Goal: Task Accomplishment & Management: Manage account settings

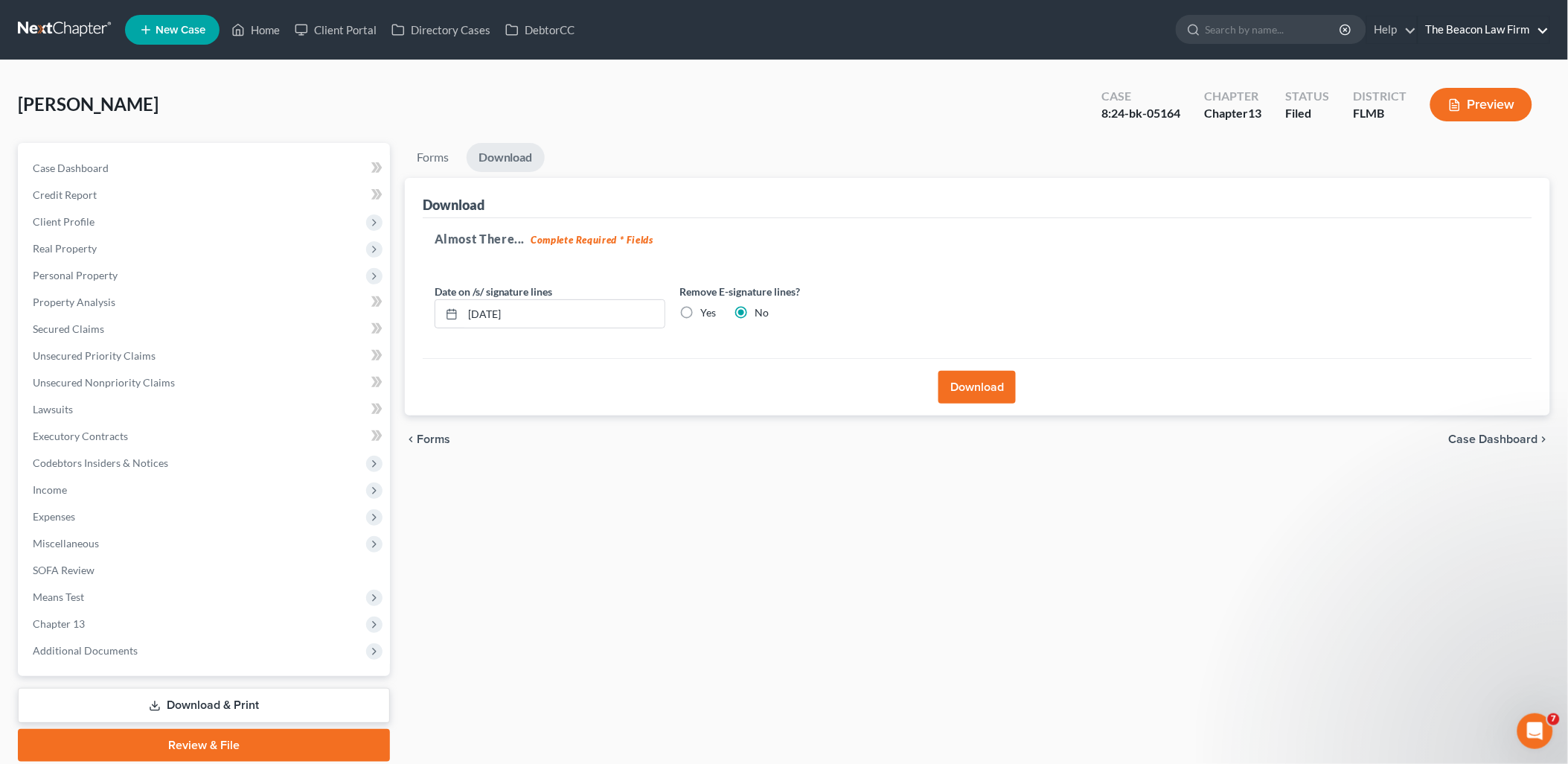
click at [1522, 30] on link "The Beacon Law Firm" at bounding box center [1484, 30] width 131 height 27
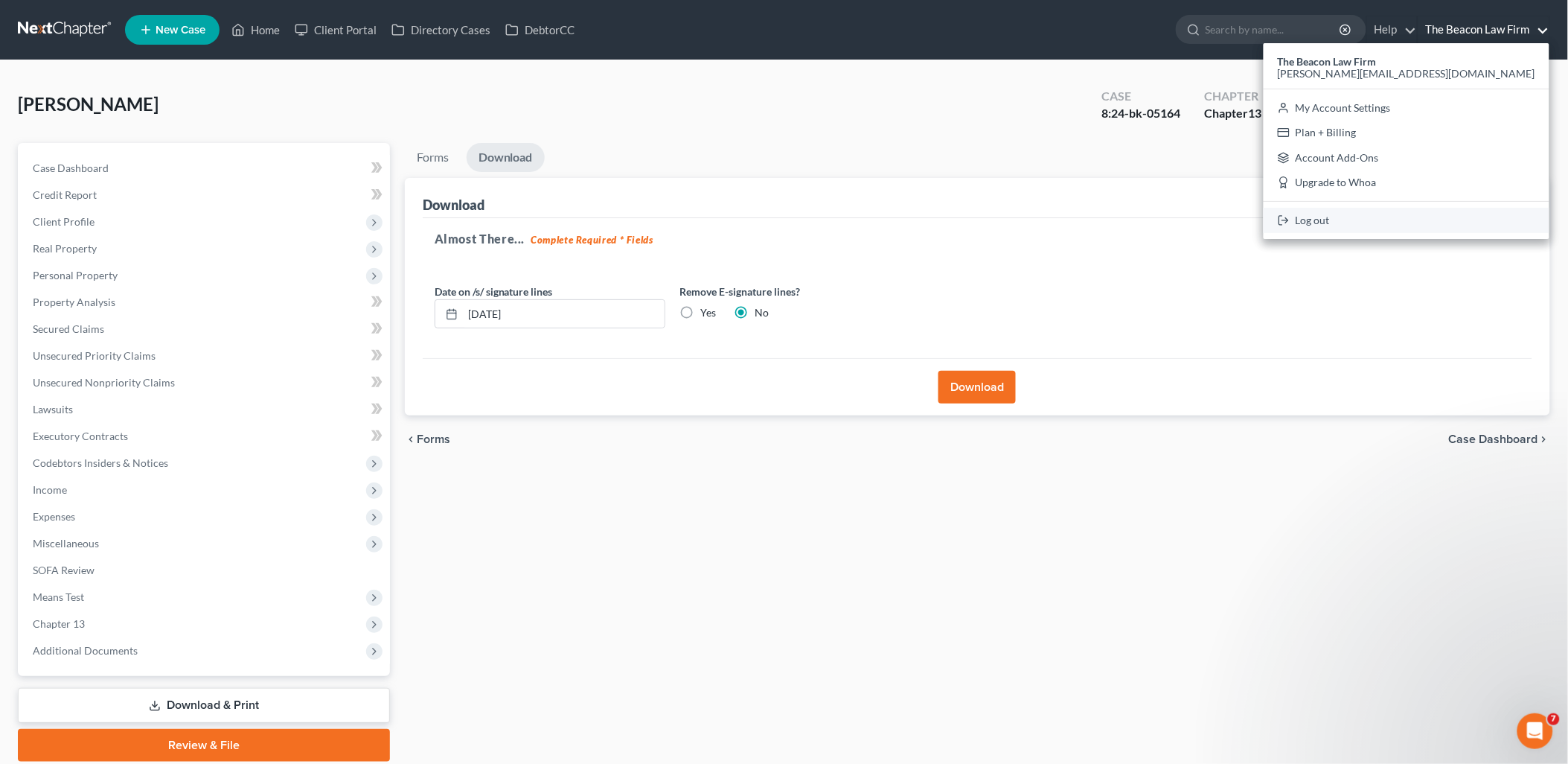
click at [1460, 224] on link "Log out" at bounding box center [1407, 220] width 285 height 25
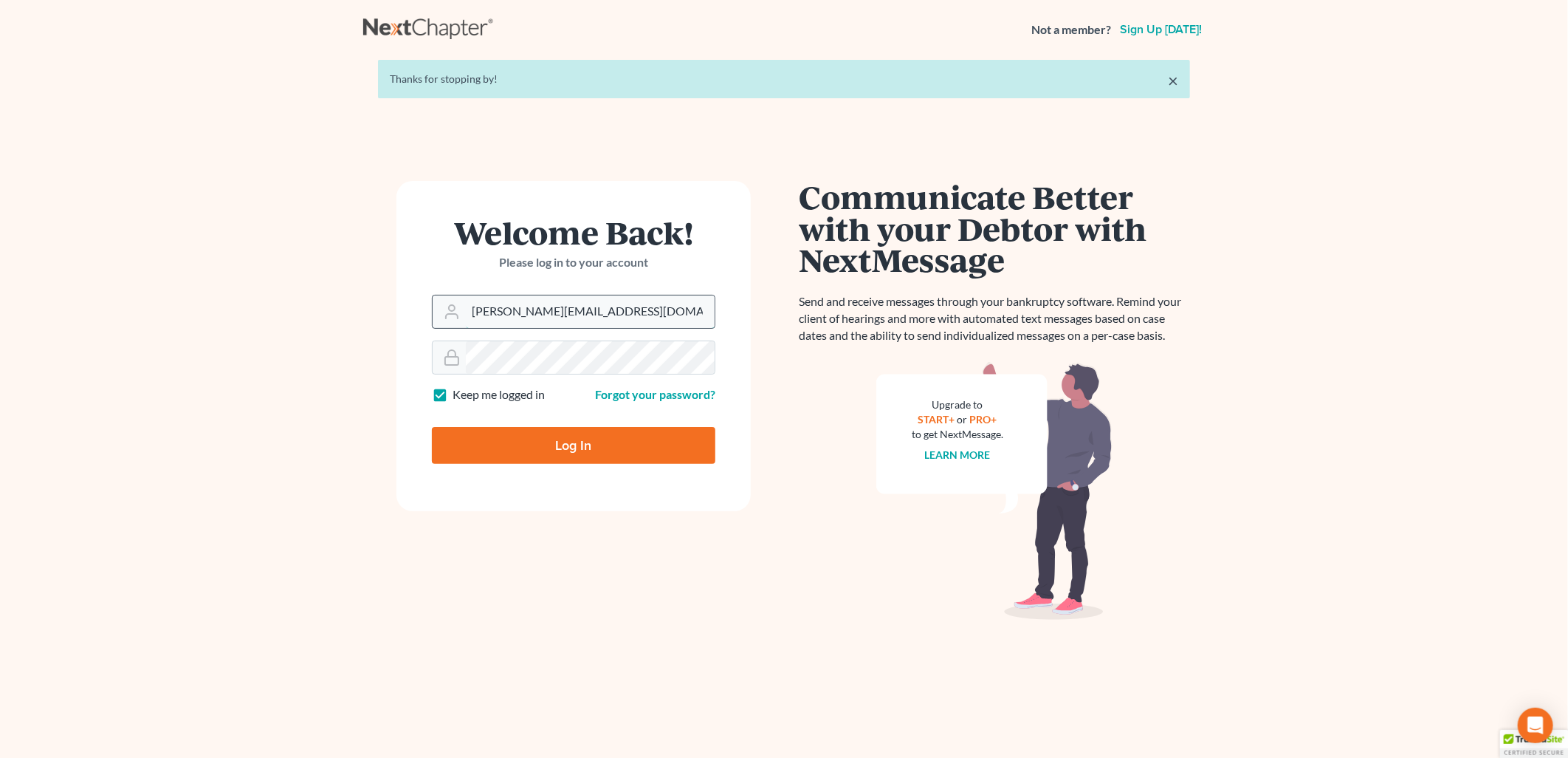
click at [594, 320] on input "[PERSON_NAME][EMAIL_ADDRESS][DOMAIN_NAME]" at bounding box center [590, 312] width 249 height 33
type input "[EMAIL_ADDRESS][DOMAIN_NAME]"
click at [526, 458] on input "Log In" at bounding box center [573, 445] width 283 height 37
type input "Thinking..."
